Goal: Information Seeking & Learning: Compare options

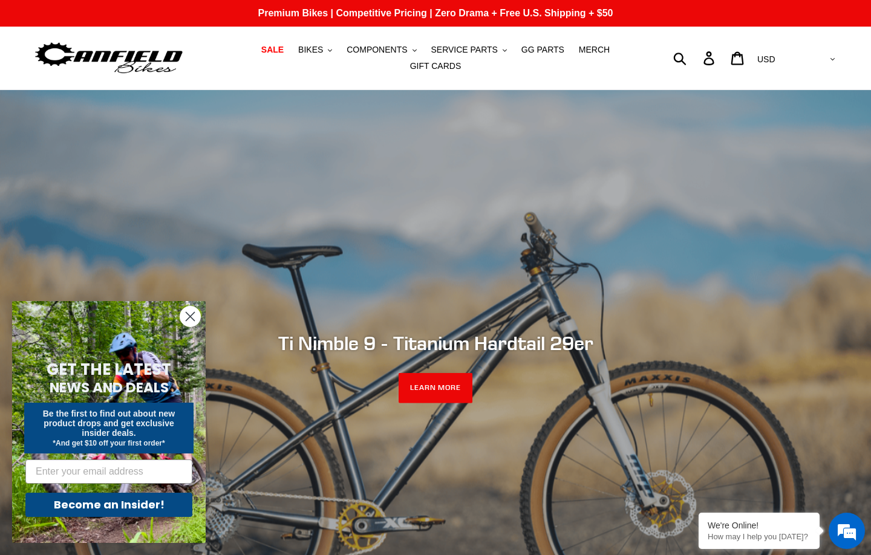
click at [317, 59] on ul "SALE BIKES .cls-1{fill:#231f20} SHOP ALL BIKES SHOP DEMO BIKES - On SALE Now! J…" at bounding box center [436, 58] width 402 height 33
click at [318, 54] on span "BIKES" at bounding box center [310, 50] width 25 height 10
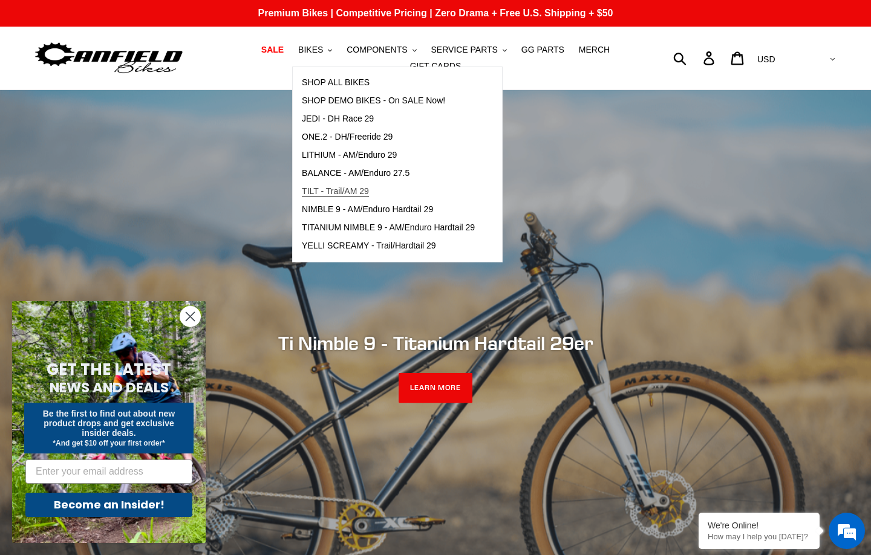
click at [341, 198] on link "TILT - Trail/AM 29" at bounding box center [388, 192] width 191 height 18
click at [329, 192] on span "TILT - Trail/AM 29" at bounding box center [335, 191] width 67 height 10
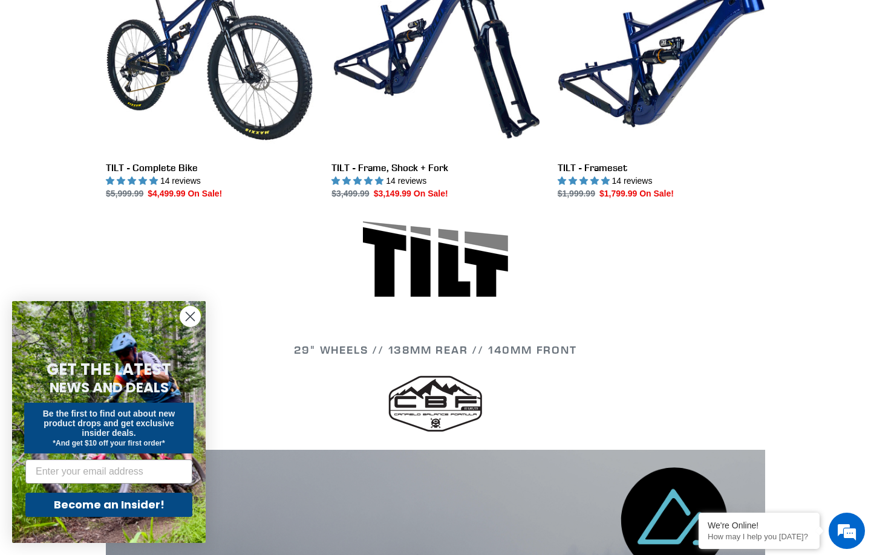
scroll to position [418, 0]
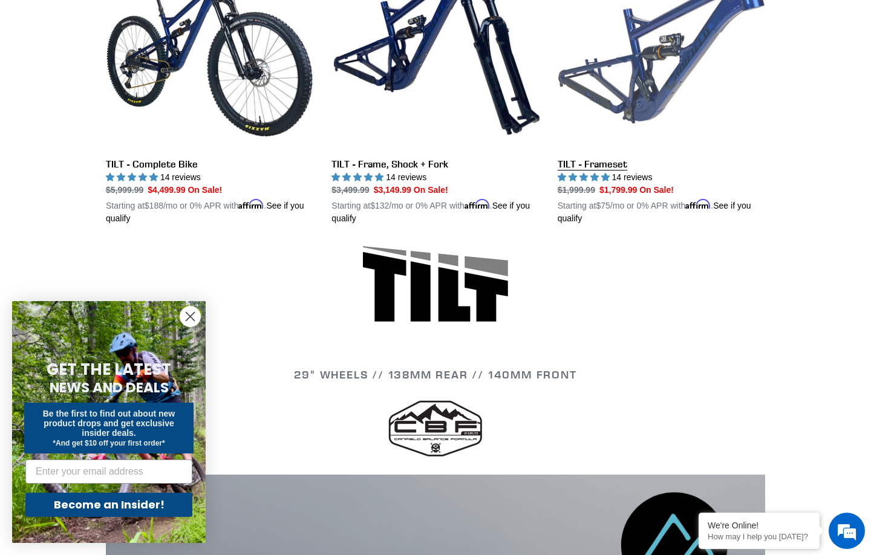
click at [673, 79] on link "TILT - Frameset" at bounding box center [660, 83] width 207 height 283
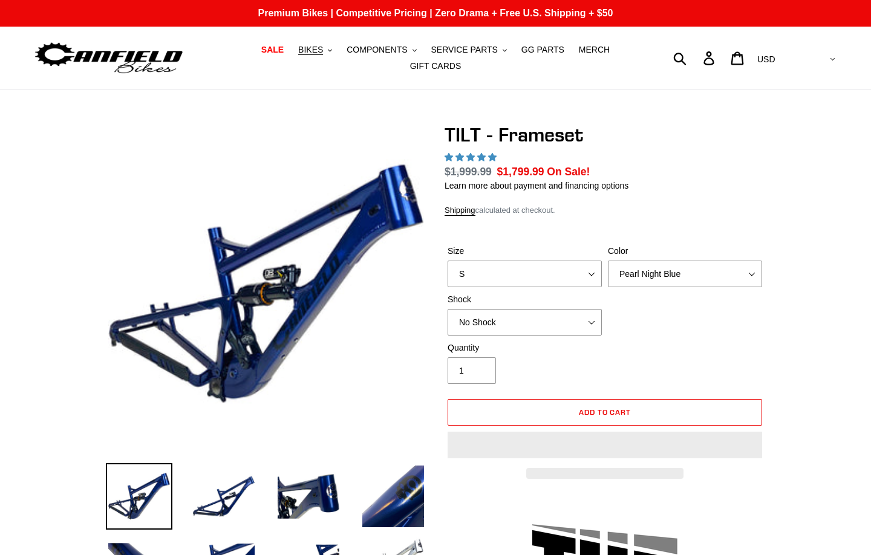
select select "highest-rating"
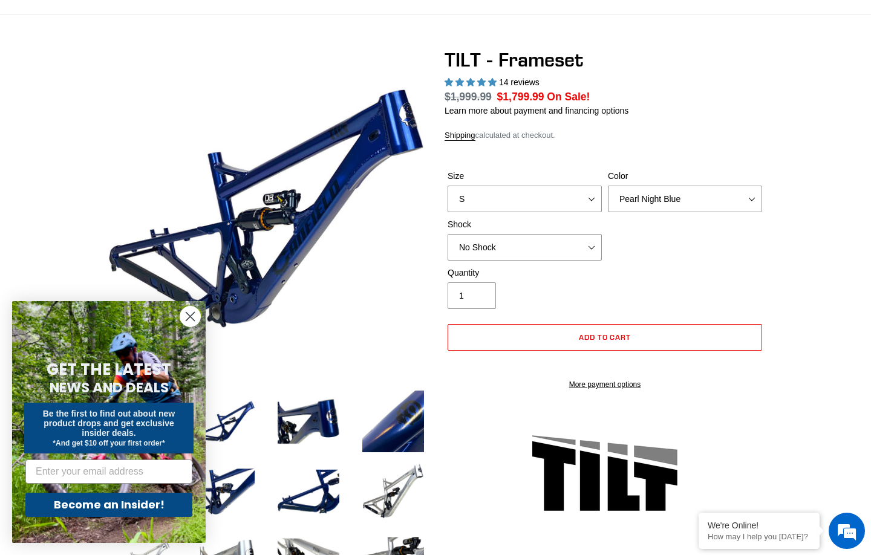
scroll to position [78, 0]
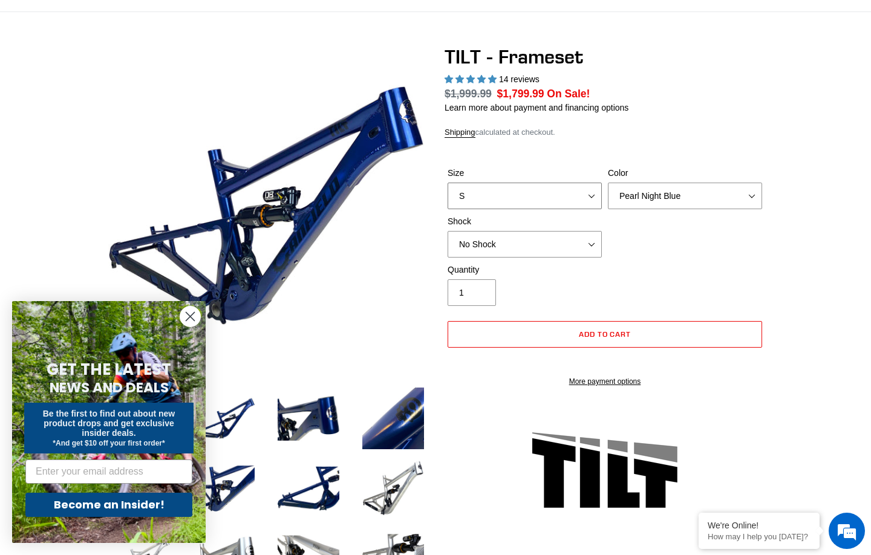
click at [529, 191] on select "S M L XL" at bounding box center [524, 196] width 154 height 27
select select "L"
click at [447, 183] on select "S M L XL" at bounding box center [524, 196] width 154 height 27
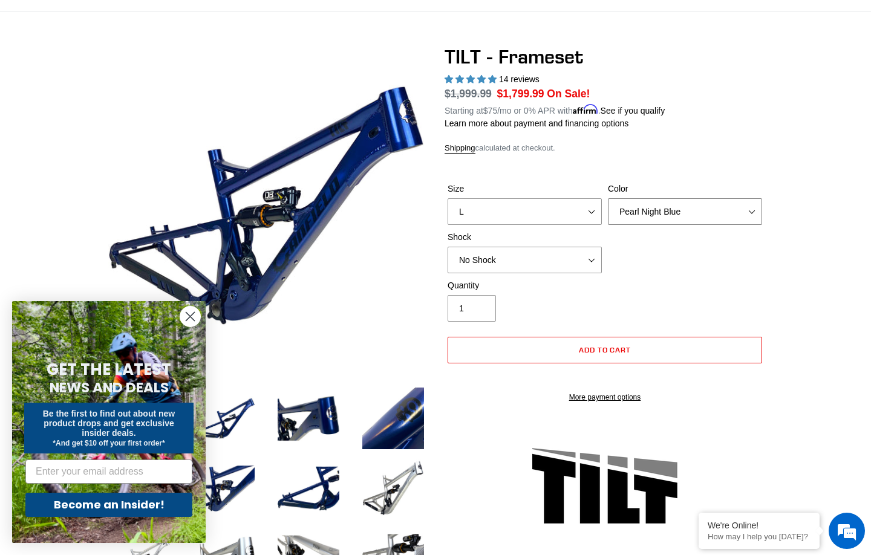
click at [653, 198] on select "Pearl Night Blue Stealth Silver" at bounding box center [685, 211] width 154 height 27
click at [537, 247] on select "No Shock Cane Creek DB Kitsuma Air RockShox Deluxe Ultimate Fox FLOAT X EXT Sto…" at bounding box center [524, 260] width 154 height 27
select select "EXT Storia Lok V3"
click at [447, 247] on select "No Shock Cane Creek DB Kitsuma Air RockShox Deluxe Ultimate Fox FLOAT X EXT Sto…" at bounding box center [524, 260] width 154 height 27
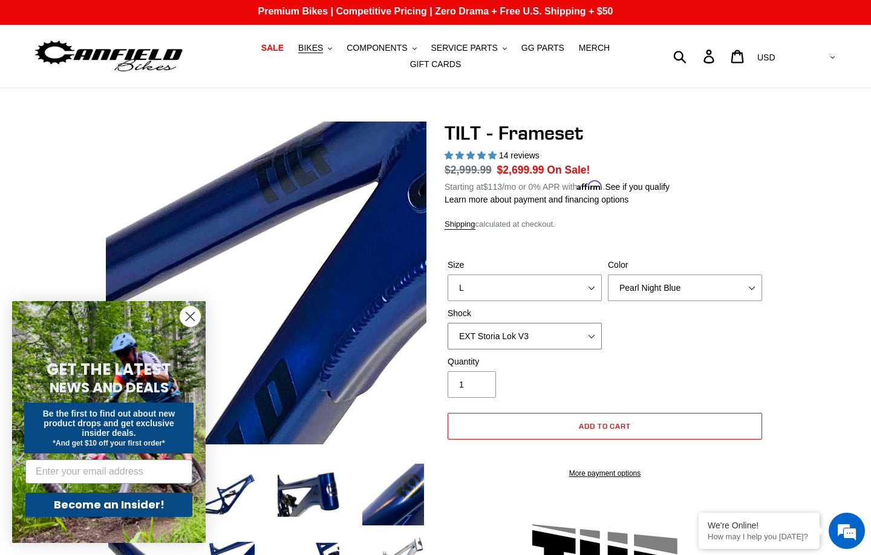
scroll to position [2, 0]
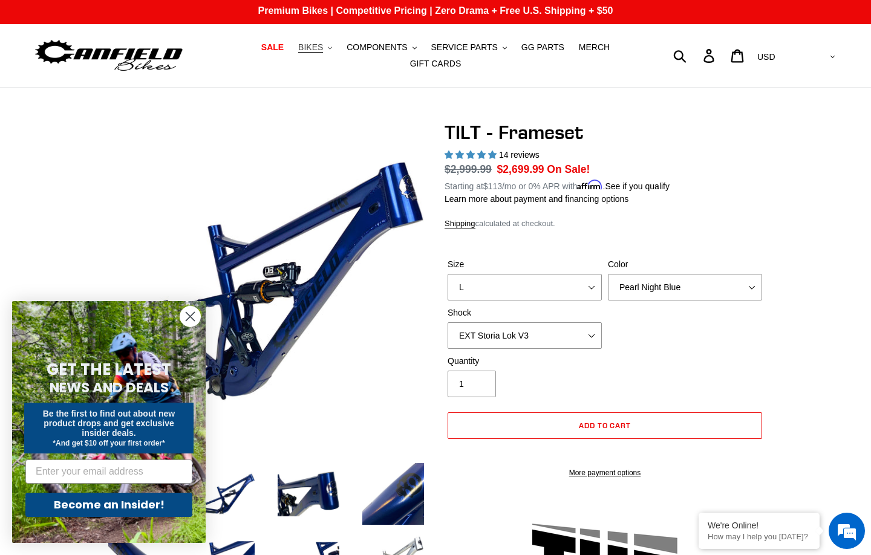
click at [322, 45] on span "BIKES" at bounding box center [310, 47] width 25 height 10
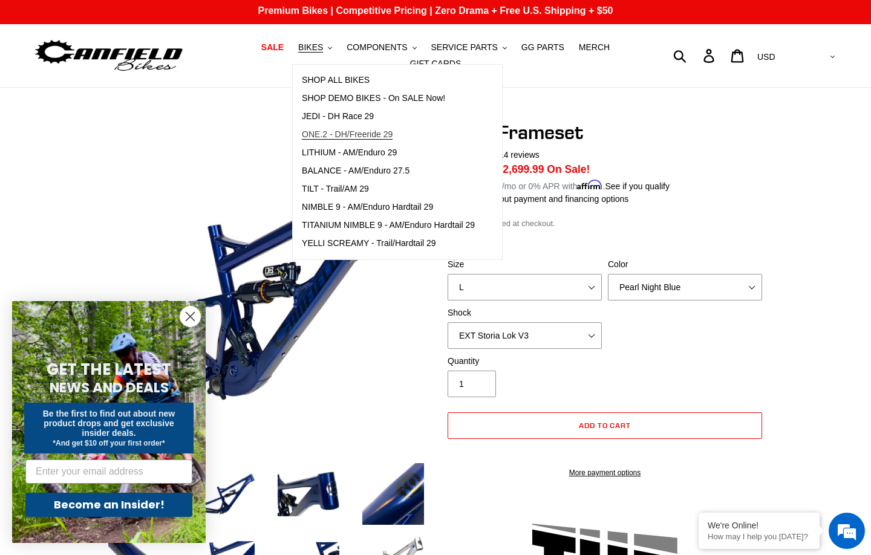
click at [351, 132] on span "ONE.2 - DH/Freeride 29" at bounding box center [347, 134] width 91 height 10
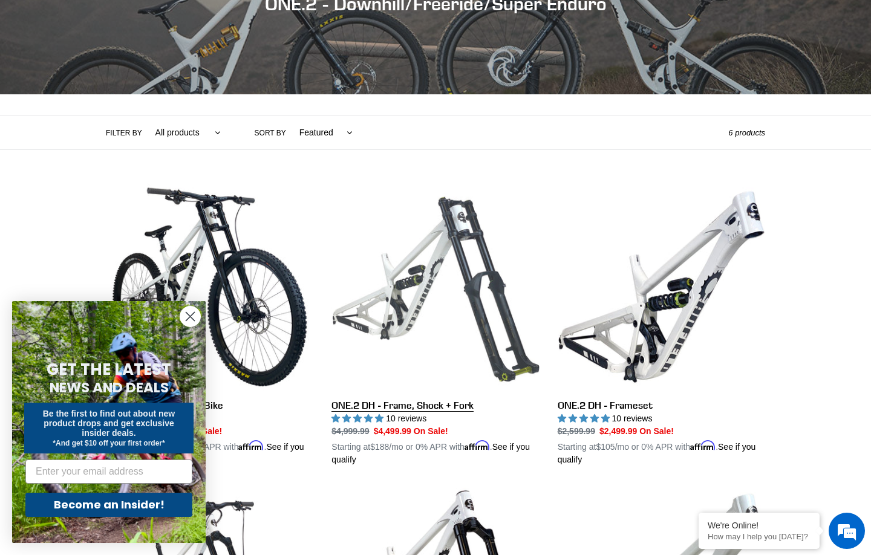
scroll to position [207, 0]
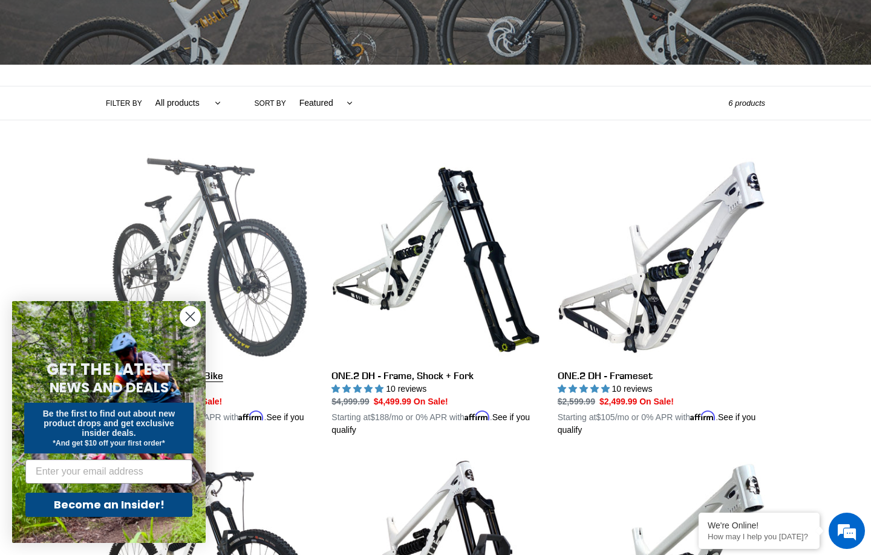
click at [240, 229] on link "ONE.2 DH - Complete Bike" at bounding box center [209, 295] width 207 height 283
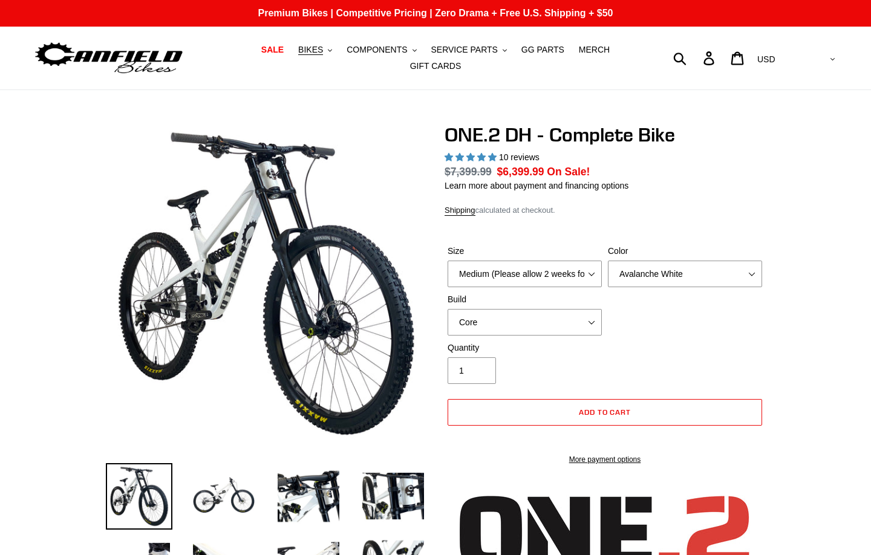
select select "highest-rating"
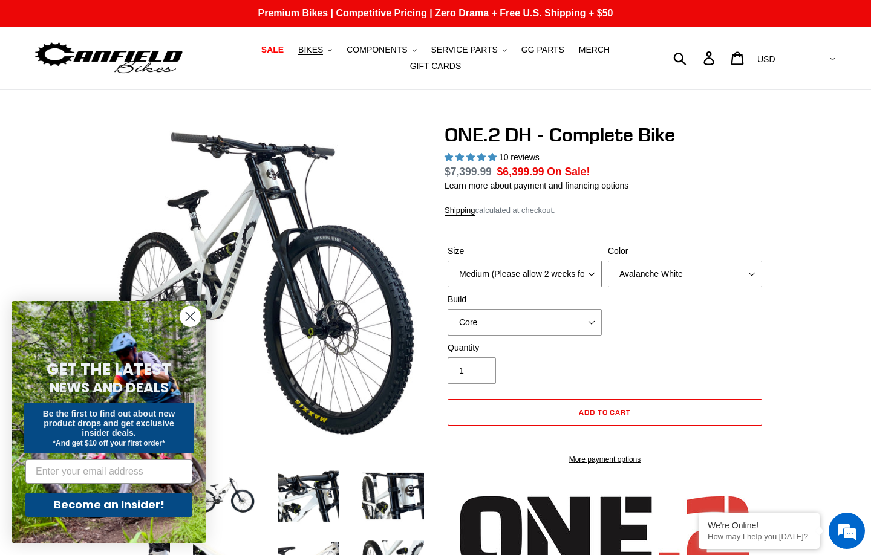
click at [505, 278] on select "Medium (Please allow 2 weeks for delivery) Large (Sold Out)" at bounding box center [524, 274] width 154 height 27
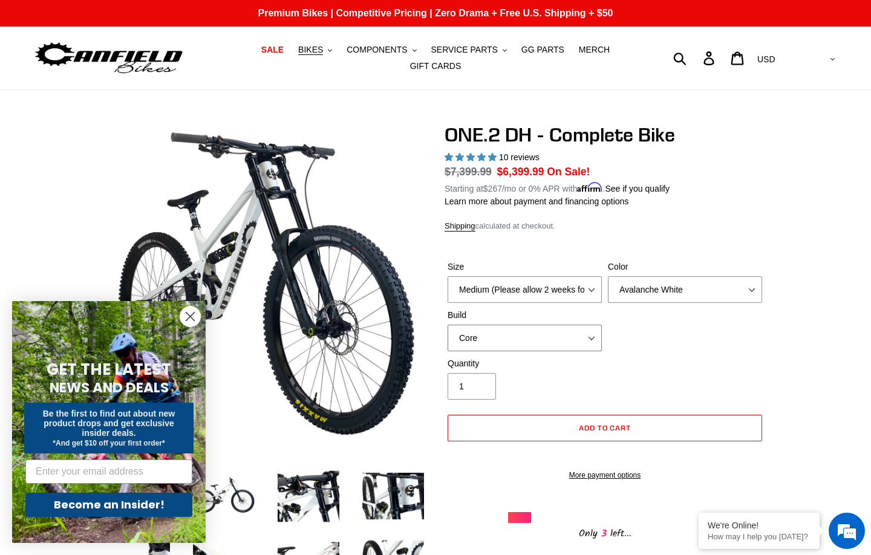
click at [544, 331] on select "Core Pro" at bounding box center [524, 338] width 154 height 27
select select "Pro"
click at [447, 325] on select "Core Pro" at bounding box center [524, 338] width 154 height 27
click at [310, 50] on span "BIKES" at bounding box center [310, 50] width 25 height 10
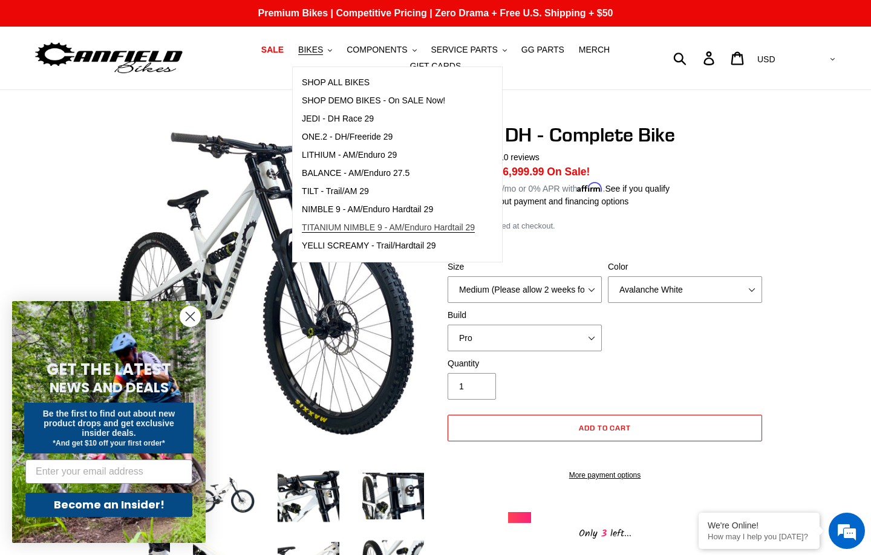
click at [340, 221] on link "TITANIUM NIMBLE 9 - AM/Enduro Hardtail 29" at bounding box center [388, 228] width 191 height 18
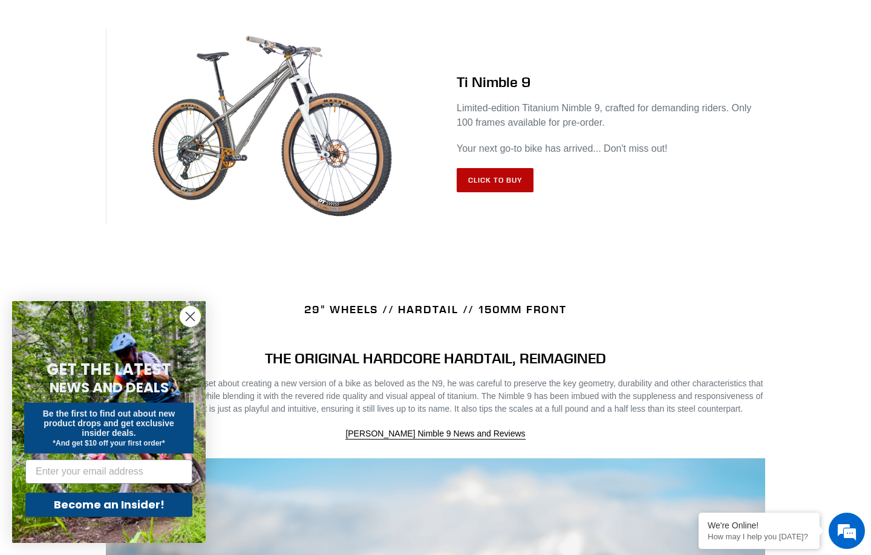
click at [495, 184] on link "Click to Buy" at bounding box center [494, 180] width 77 height 24
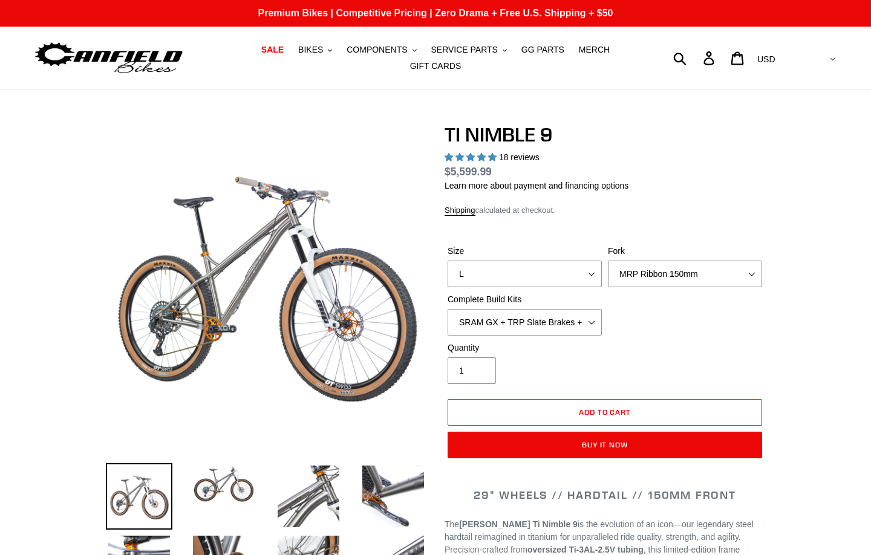
select select "highest-rating"
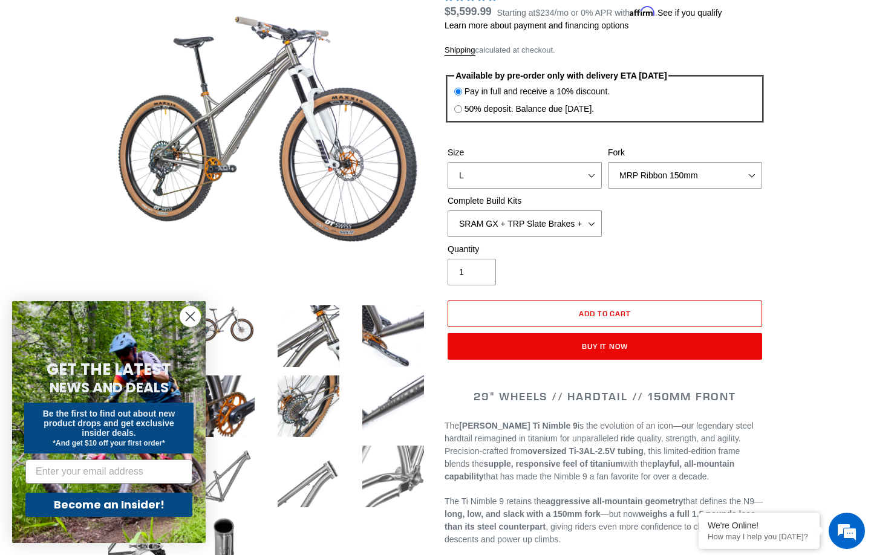
scroll to position [196, 0]
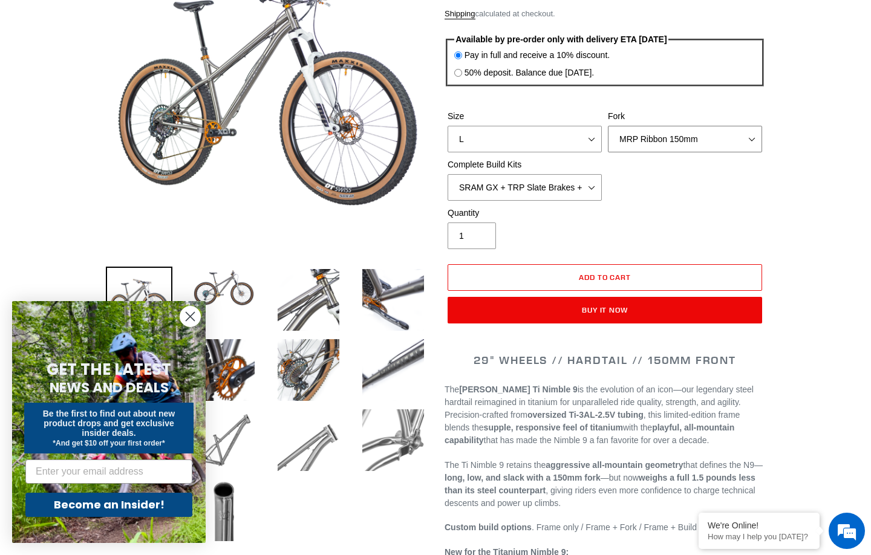
click at [701, 135] on select "MRP Ribbon 150mm RockShox Lyrik 150mm Fox Factory 36 150mm Cane Creek Helm 150m…" at bounding box center [685, 139] width 154 height 27
click at [591, 184] on select "SRAM GX + TRP Slate Brakes + Rotors + e13 LG-1 Wheels SHIMANO XT + SHIMANO brak…" at bounding box center [524, 187] width 154 height 27
click at [447, 174] on select "SRAM GX + TRP Slate Brakes + Rotors + e13 LG-1 Wheels SHIMANO XT + SHIMANO brak…" at bounding box center [524, 187] width 154 height 27
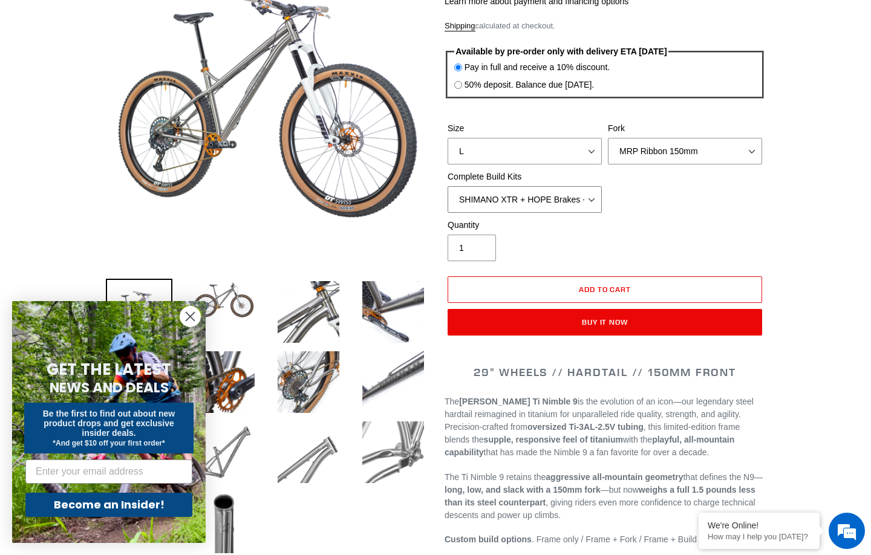
scroll to position [189, 0]
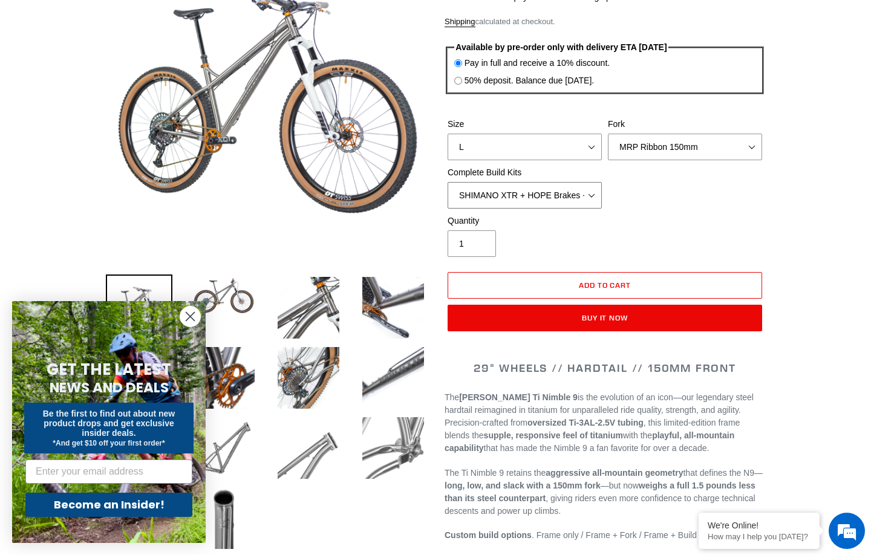
click at [583, 187] on select "SRAM GX + TRP Slate Brakes + Rotors + e13 LG-1 Wheels SHIMANO XT + SHIMANO brak…" at bounding box center [524, 195] width 154 height 27
select select "SRAM GX + TRP Slate Brakes + Rotors + e13 LG-1 Wheels"
click at [447, 182] on select "SRAM GX + TRP Slate Brakes + Rotors + e13 LG-1 Wheels SHIMANO XT + SHIMANO brak…" at bounding box center [524, 195] width 154 height 27
